Goal: Information Seeking & Learning: Learn about a topic

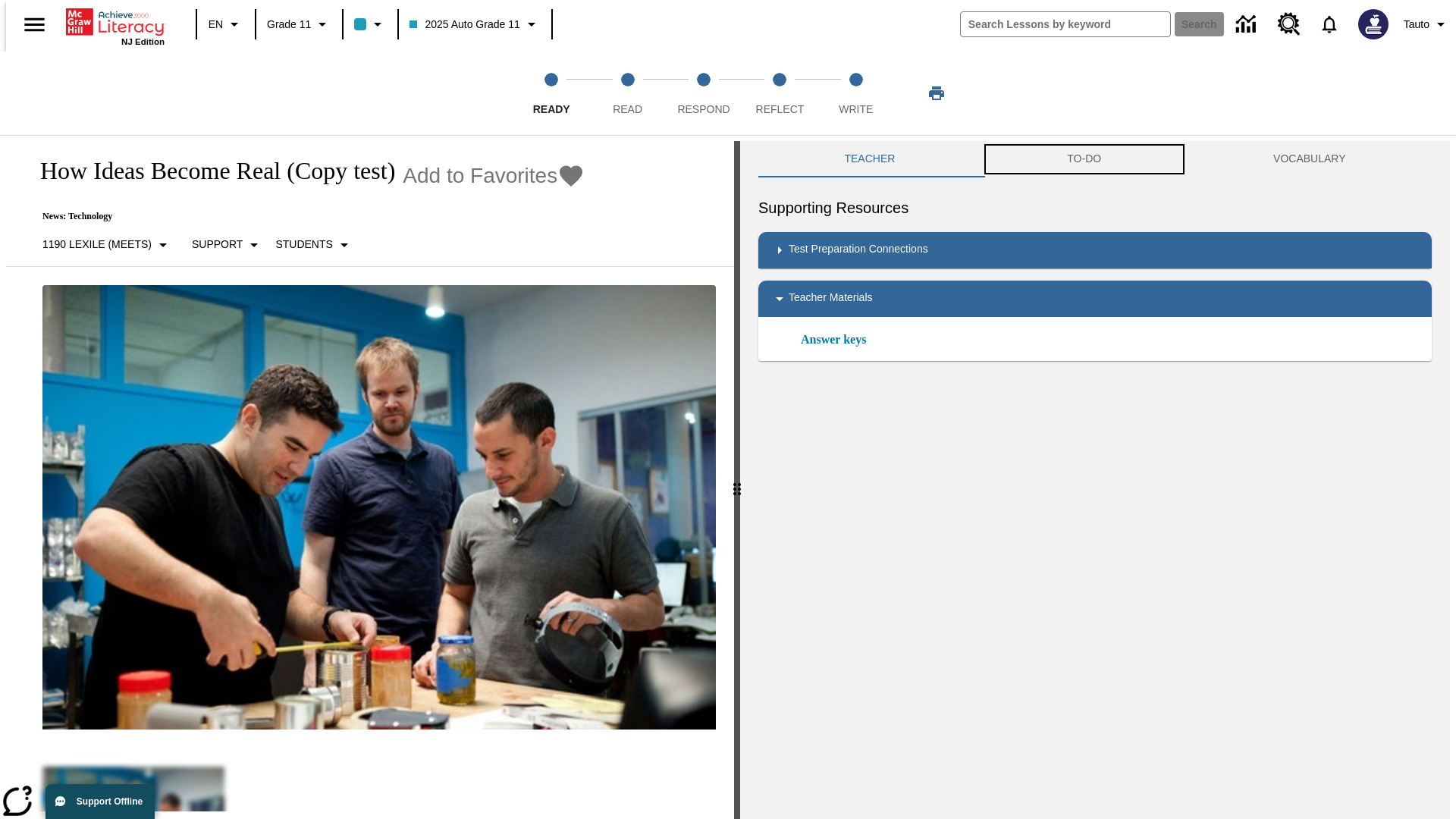
click at [1085, 159] on button "TO-DO" at bounding box center [1085, 158] width 206 height 36
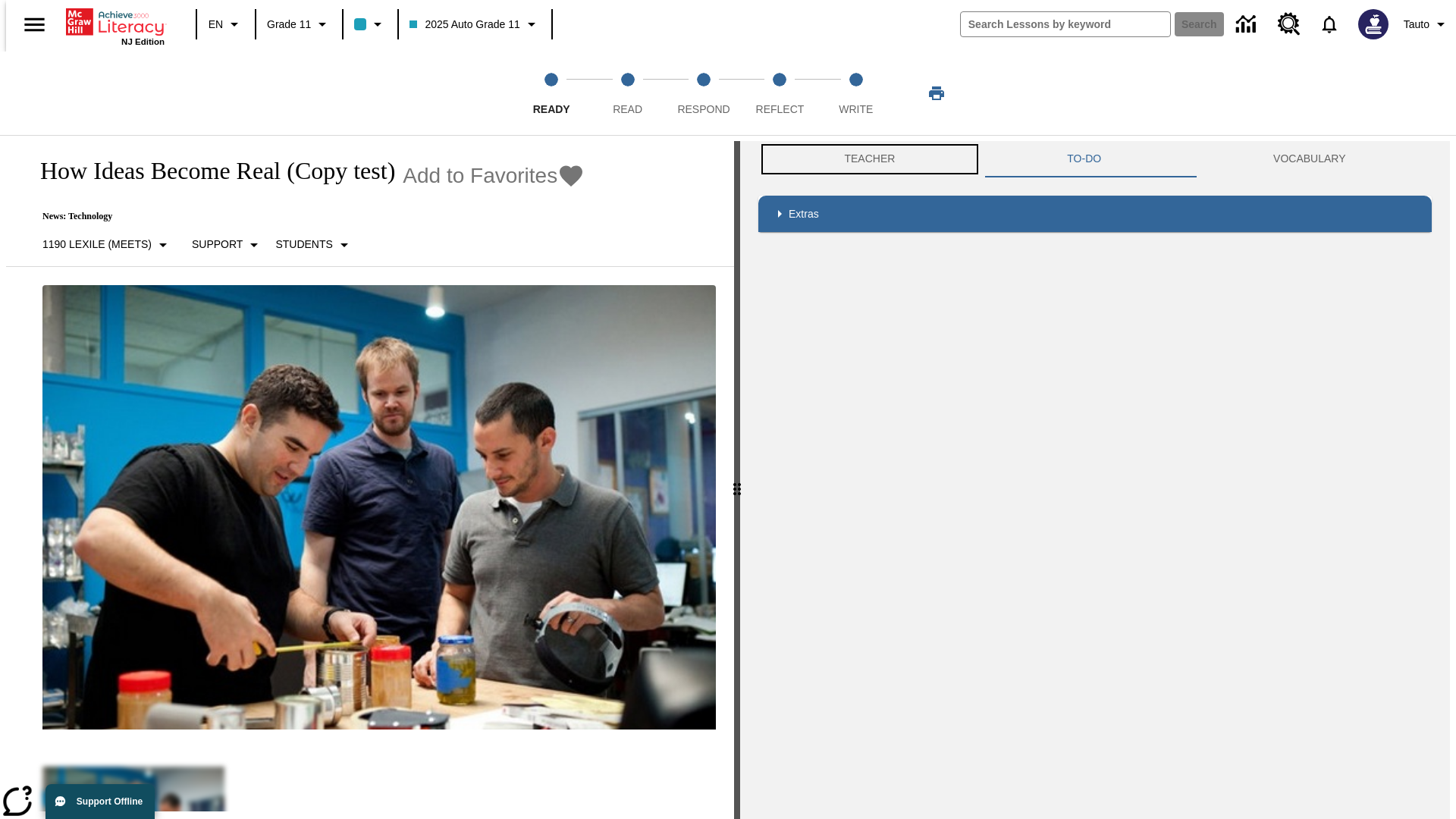
click at [865, 159] on button "Teacher" at bounding box center [870, 158] width 223 height 36
